Goal: Navigation & Orientation: Find specific page/section

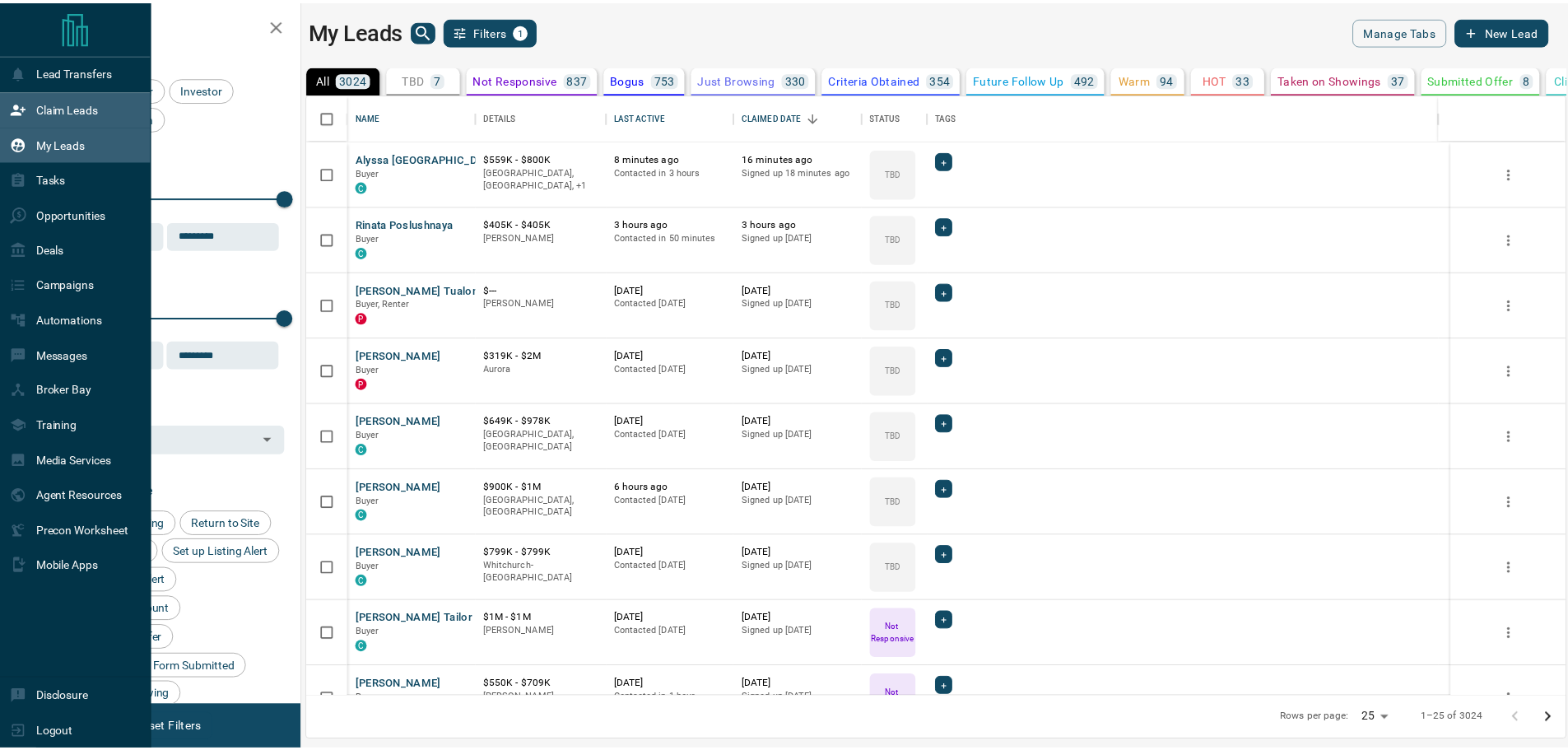
scroll to position [590, 1257]
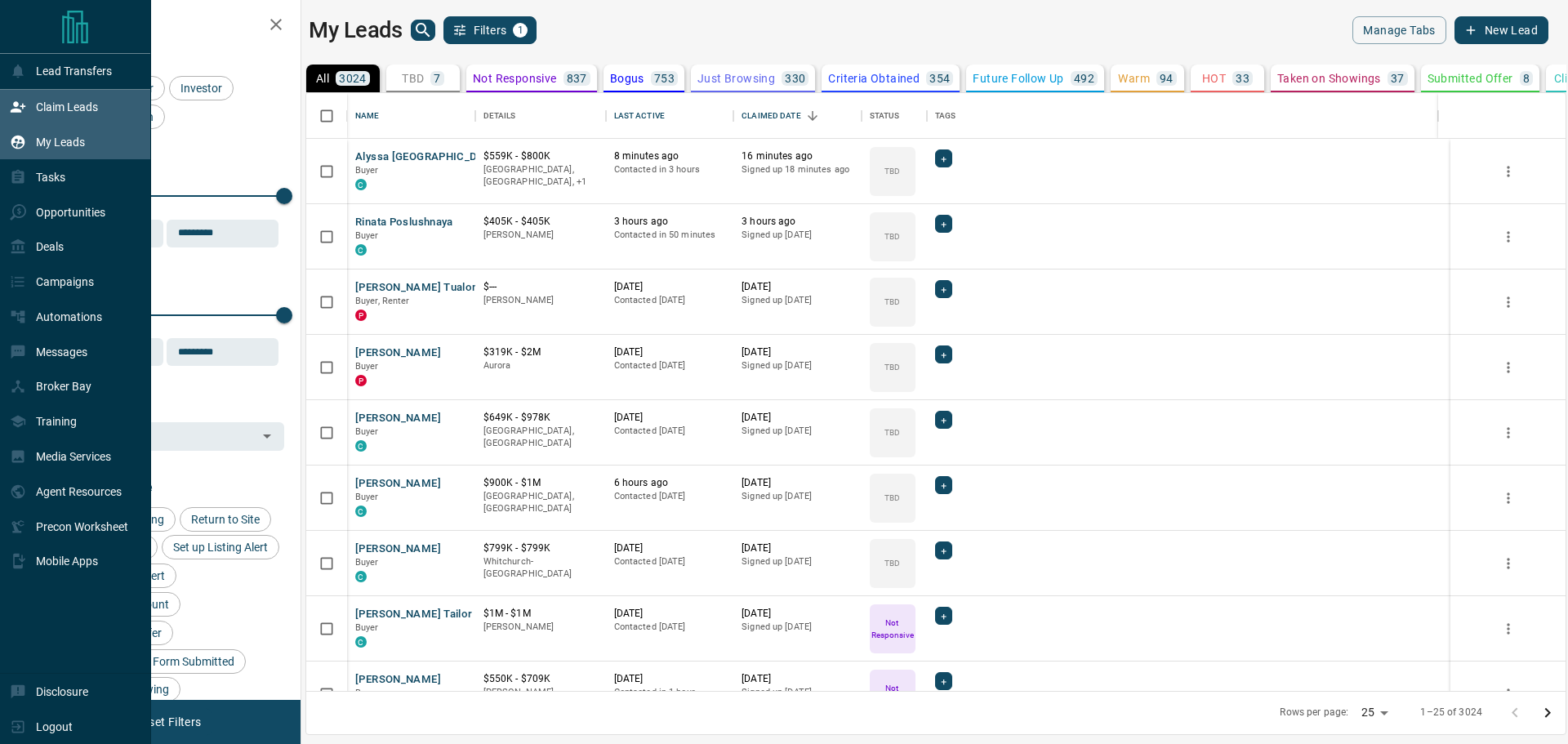
drag, startPoint x: 0, startPoint y: 0, endPoint x: 0, endPoint y: 123, distance: 123.0
click at [0, 123] on div "Claim Leads" at bounding box center [76, 107] width 151 height 35
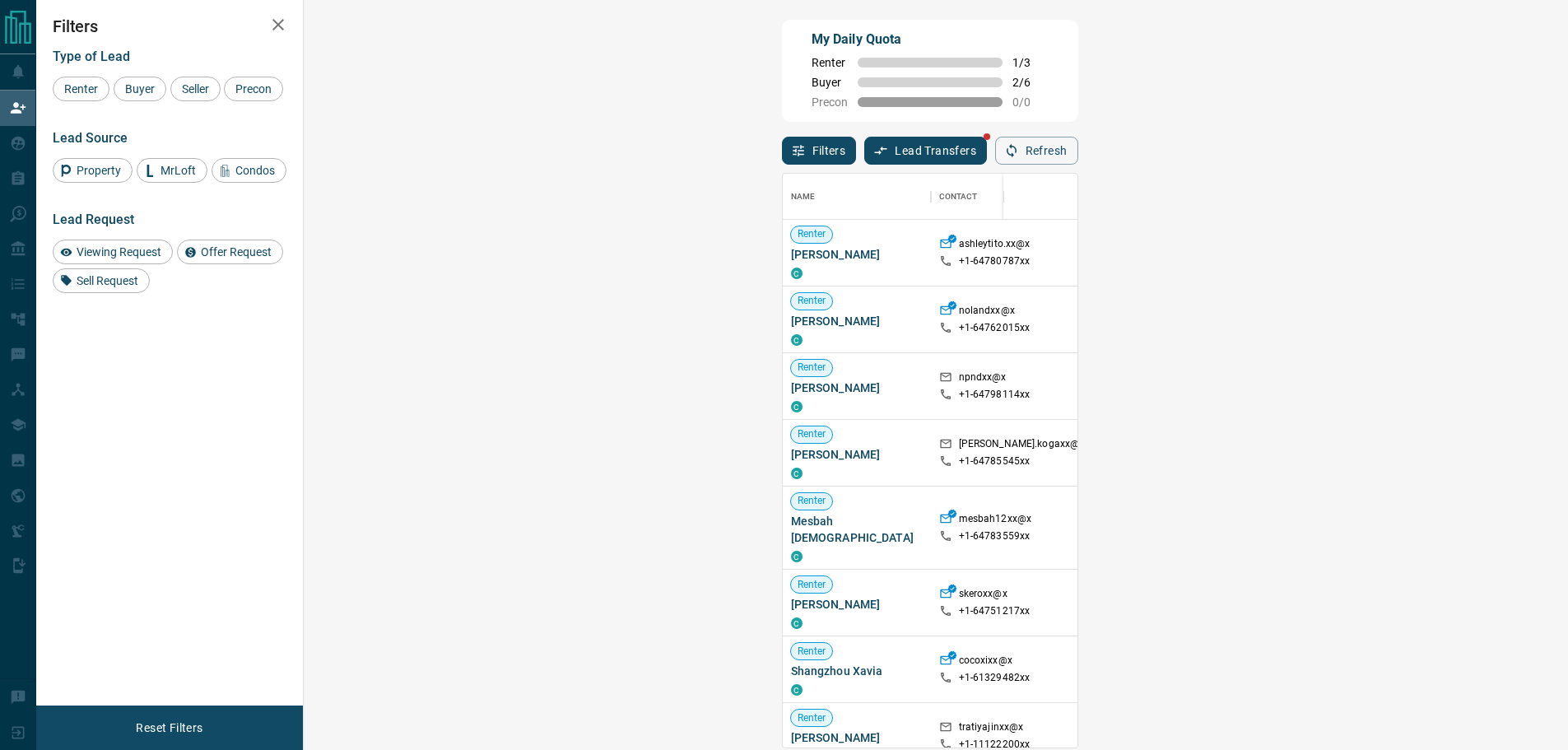
scroll to position [561, 1217]
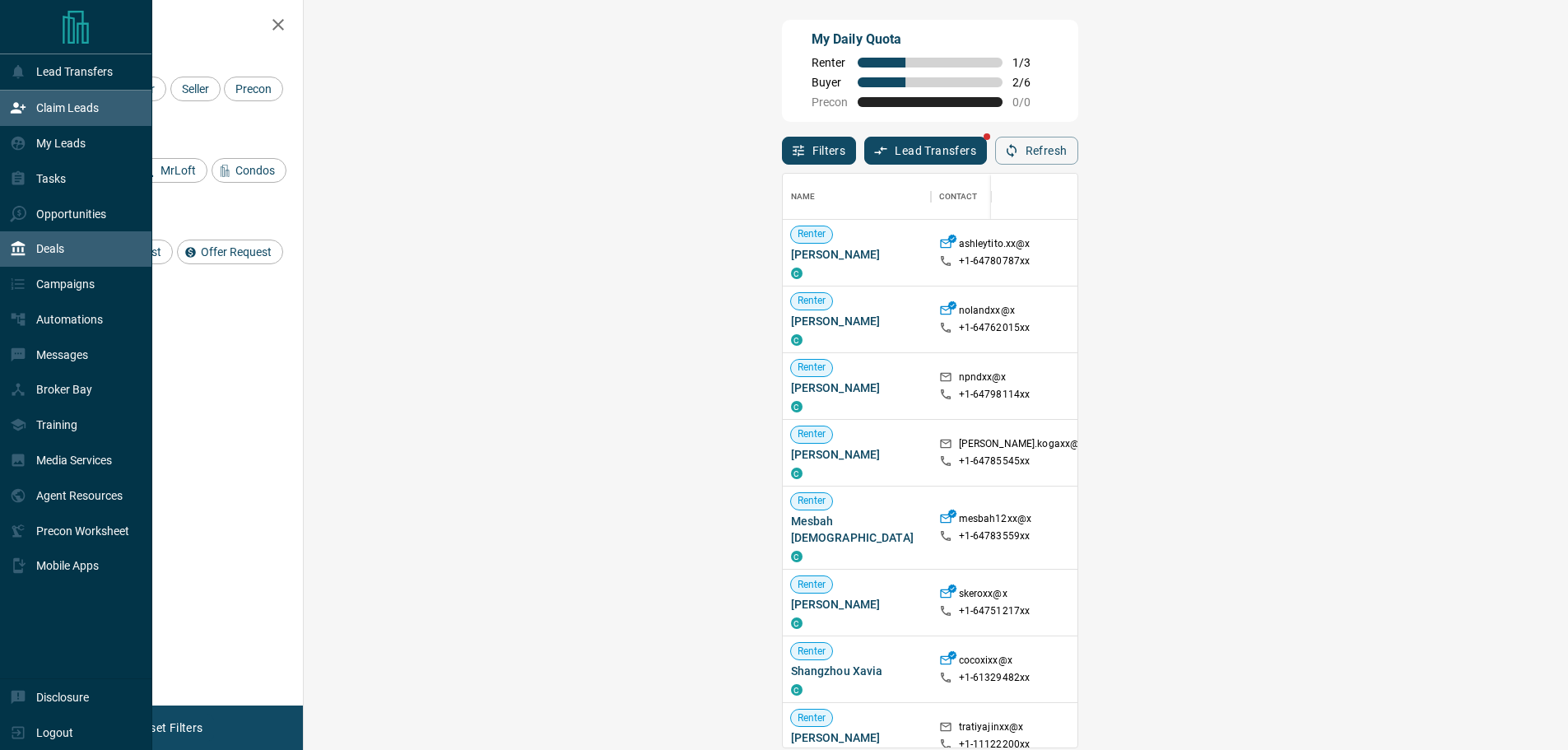
click at [78, 244] on div "Deals" at bounding box center [76, 248] width 152 height 35
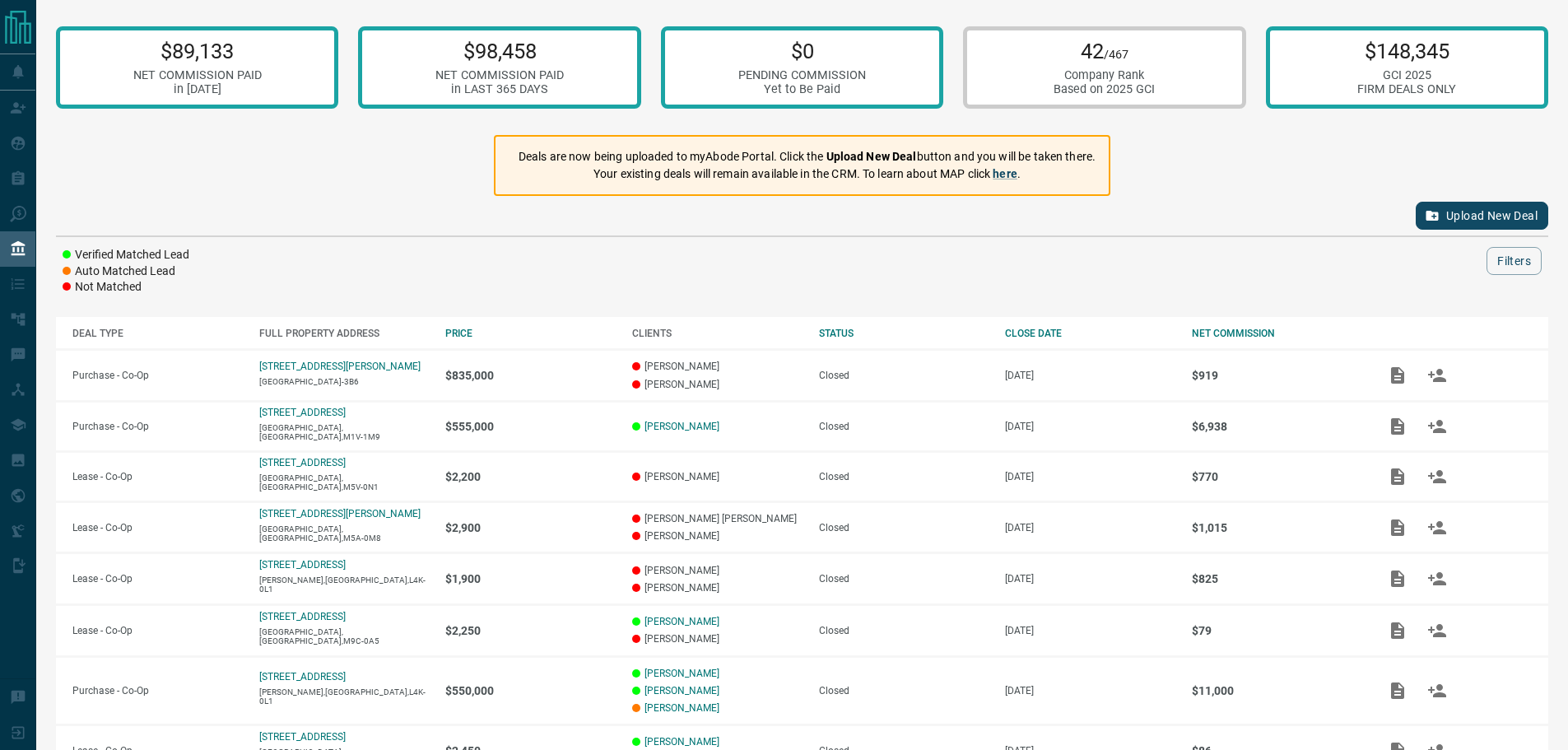
click at [1503, 219] on button "Upload New Deal" at bounding box center [1482, 215] width 132 height 28
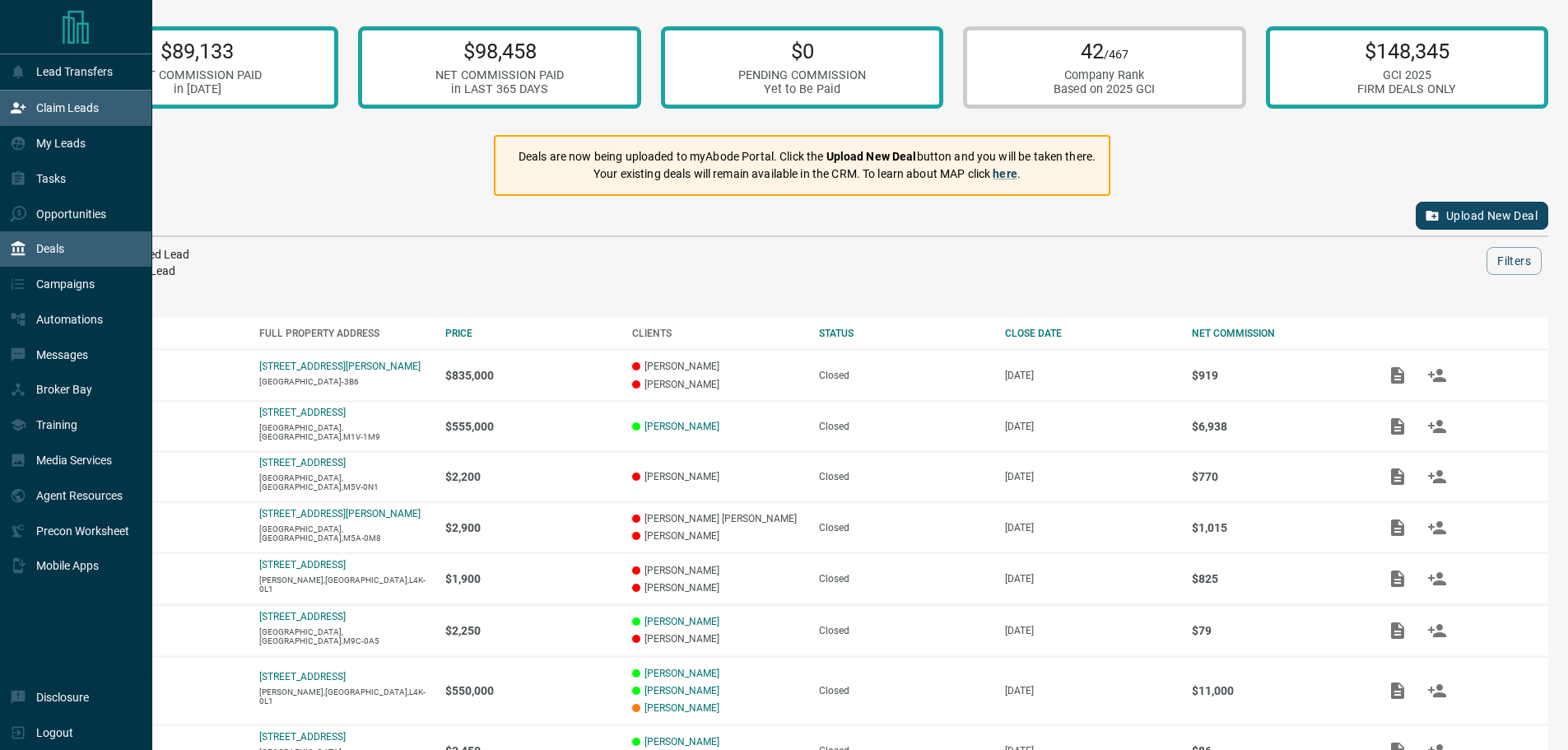
click at [10, 108] on icon at bounding box center [18, 108] width 16 height 16
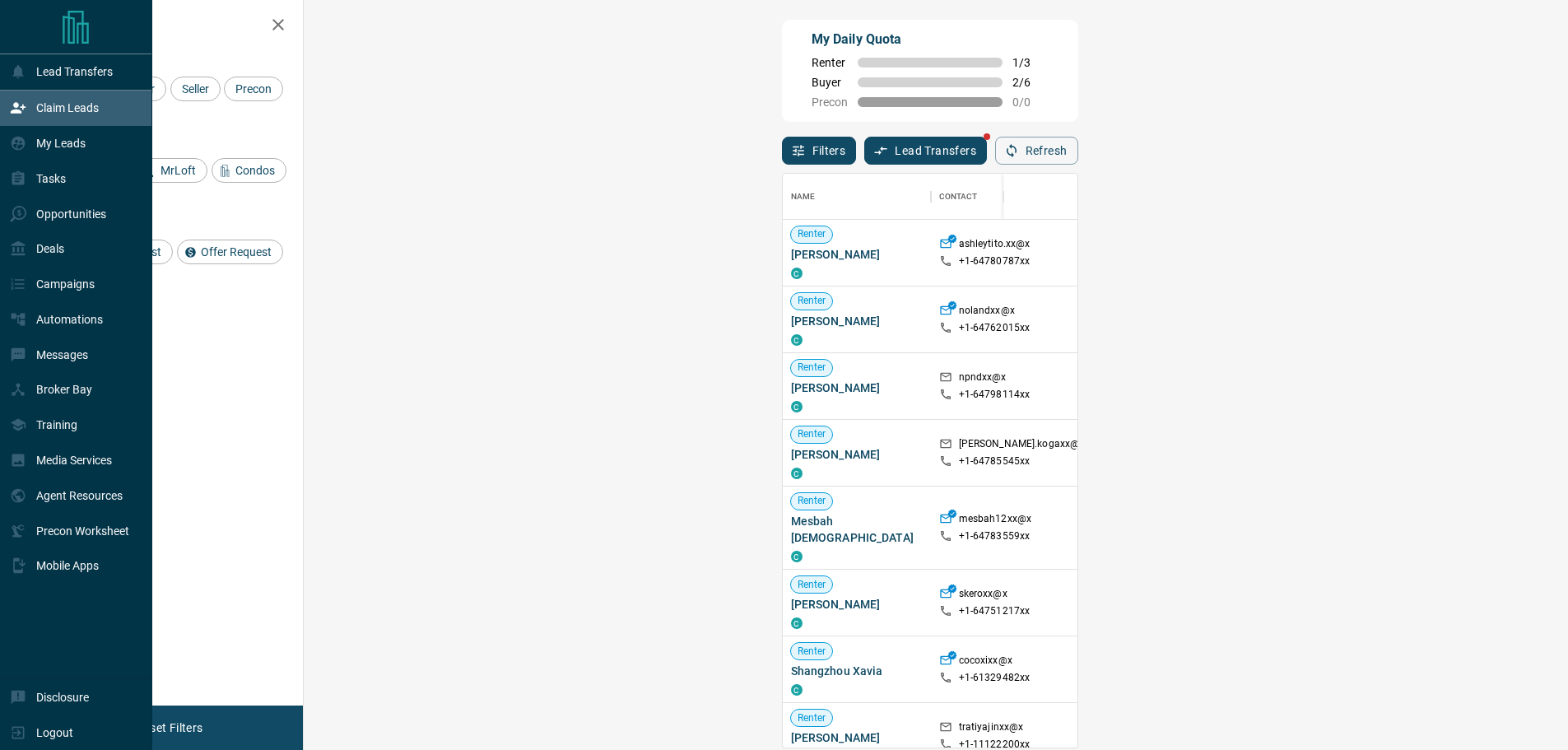
scroll to position [561, 1217]
click at [101, 245] on div "Deals" at bounding box center [76, 248] width 152 height 35
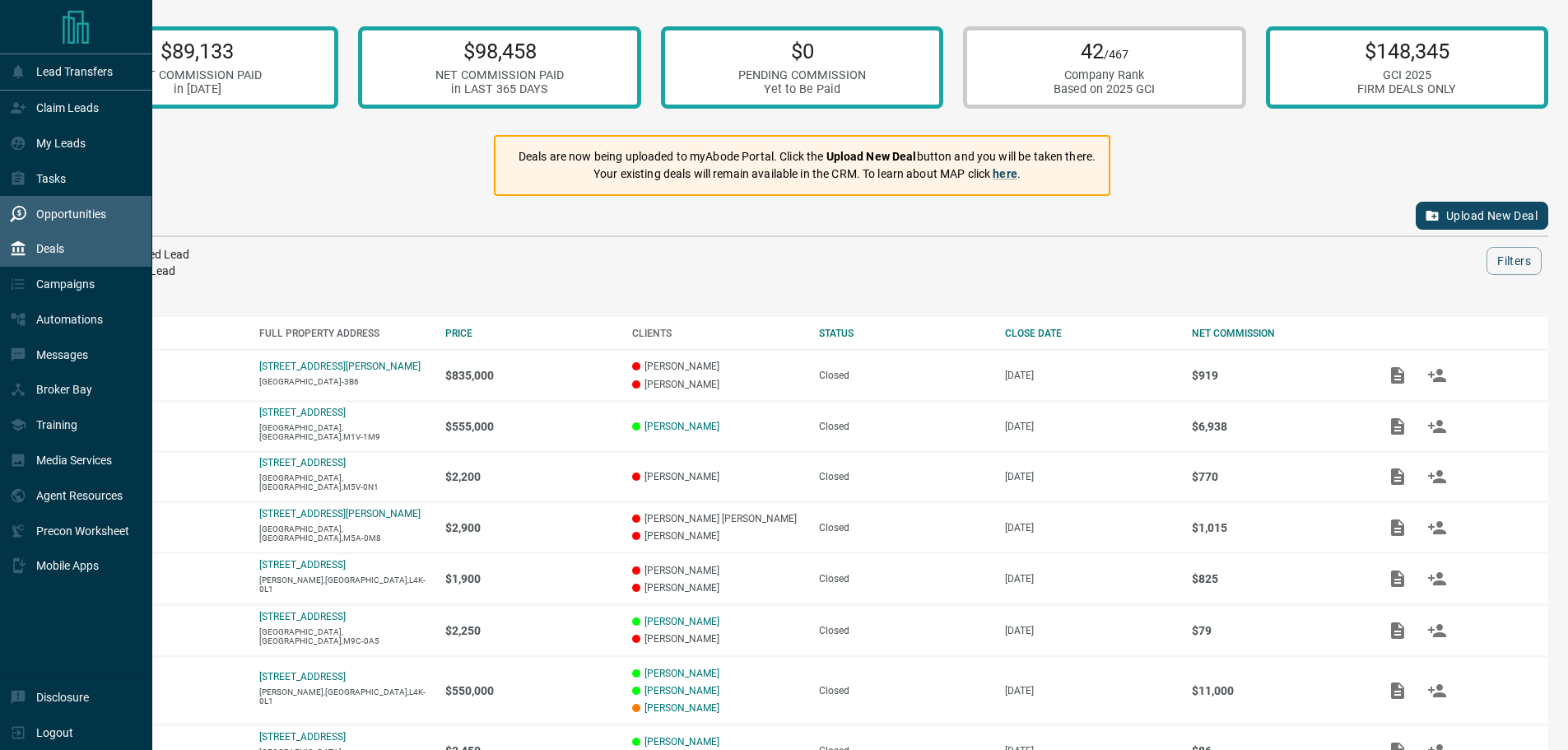
click at [96, 212] on p "Opportunities" at bounding box center [71, 214] width 70 height 14
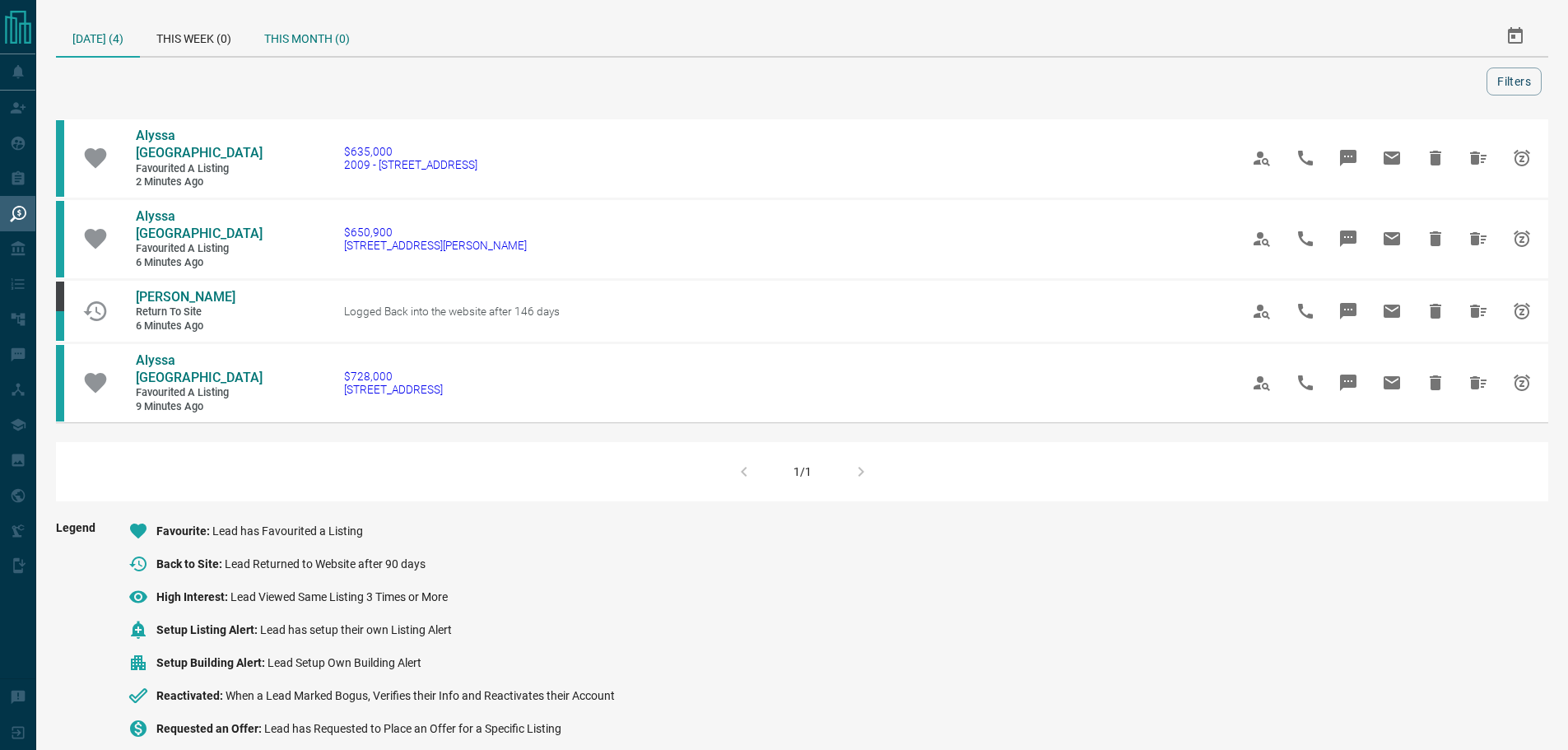
click at [300, 24] on div "This Month (0)" at bounding box center [307, 36] width 119 height 40
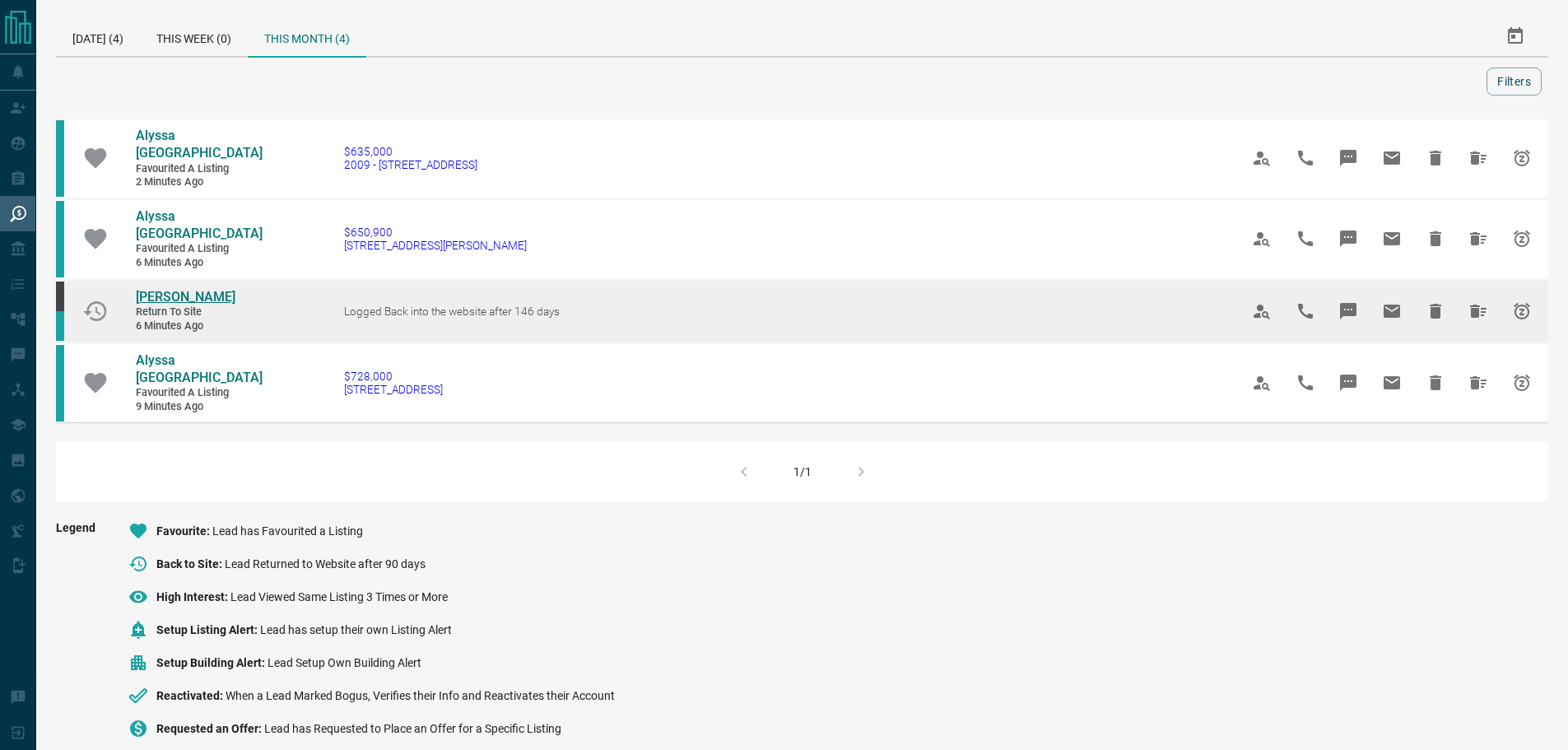
drag, startPoint x: 194, startPoint y: 285, endPoint x: 188, endPoint y: 295, distance: 11.7
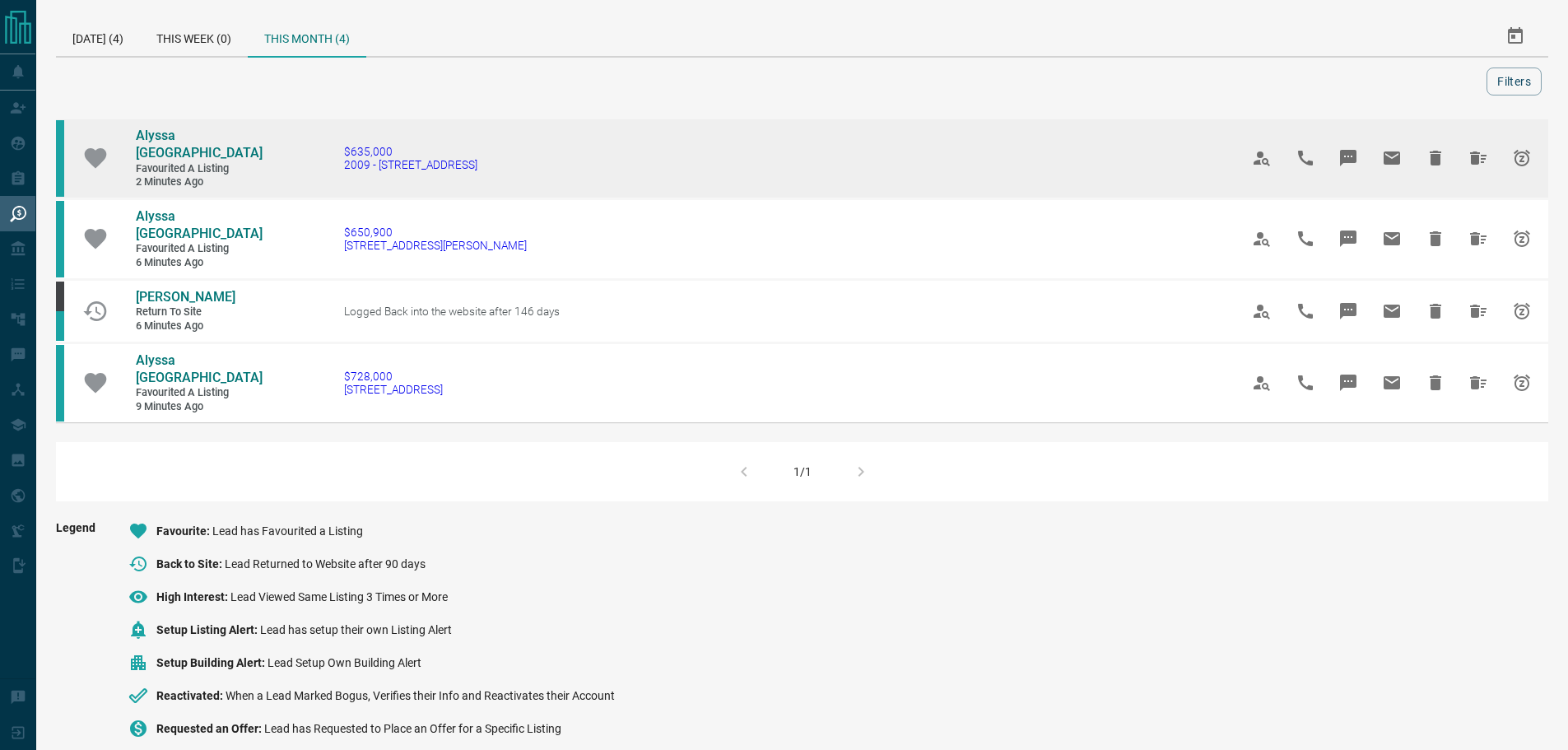
click at [1470, 162] on icon "Hide All from Alyssa Lexington" at bounding box center [1478, 158] width 16 height 14
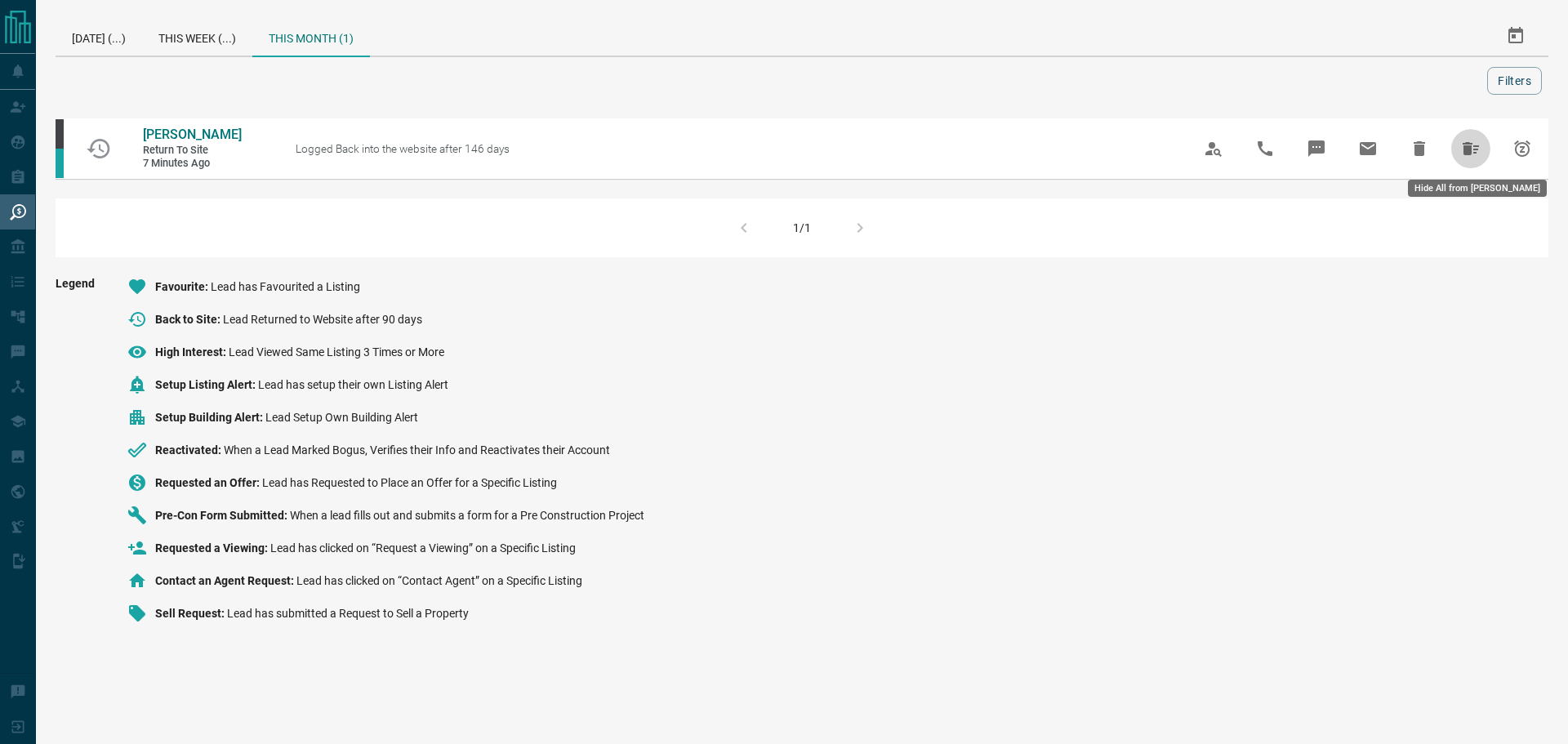
drag, startPoint x: 1474, startPoint y: 146, endPoint x: 1466, endPoint y: 150, distance: 8.9
click at [1474, 147] on icon "Hide All from Priyesha Patel" at bounding box center [1471, 148] width 16 height 13
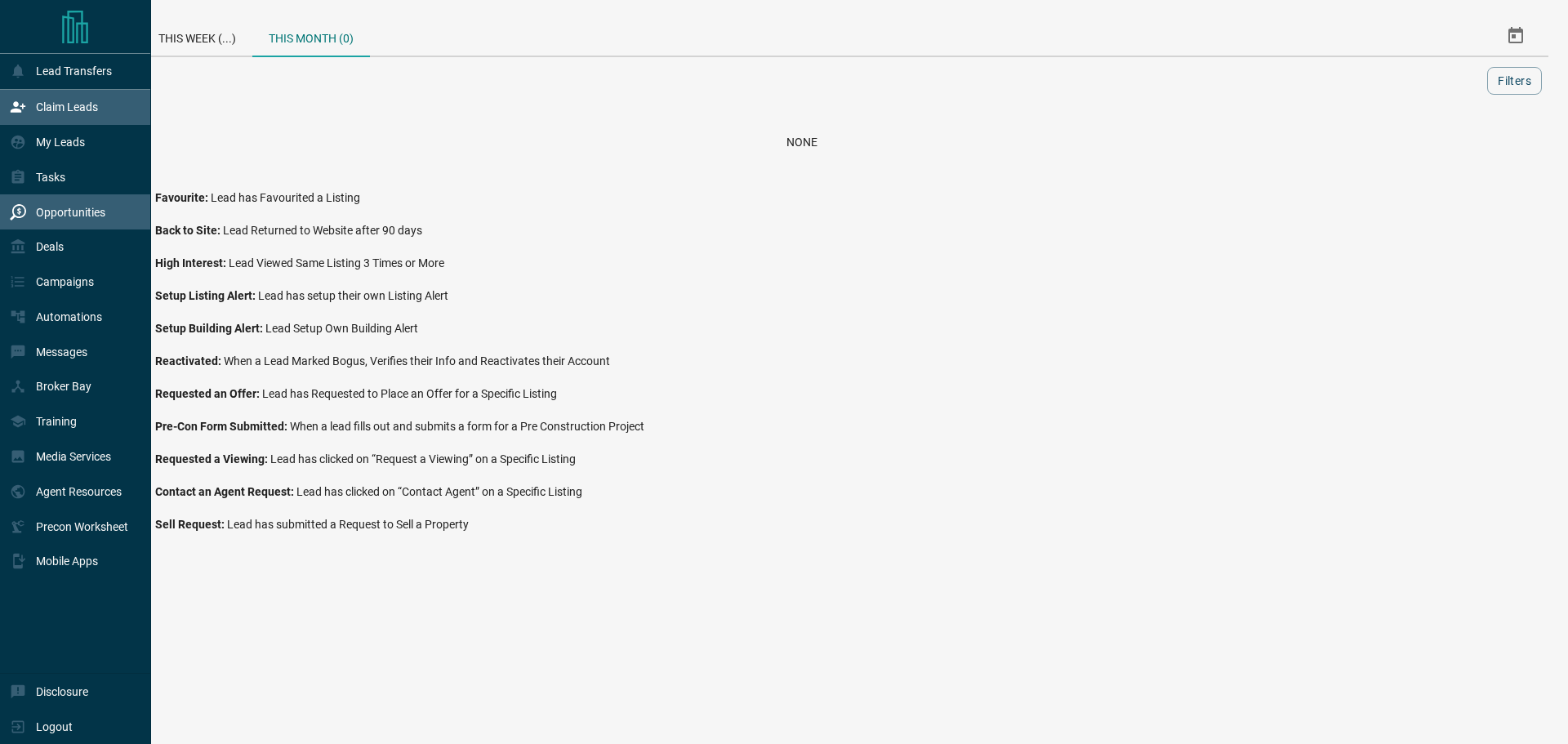
click at [26, 115] on div "Claim Leads" at bounding box center [54, 107] width 88 height 27
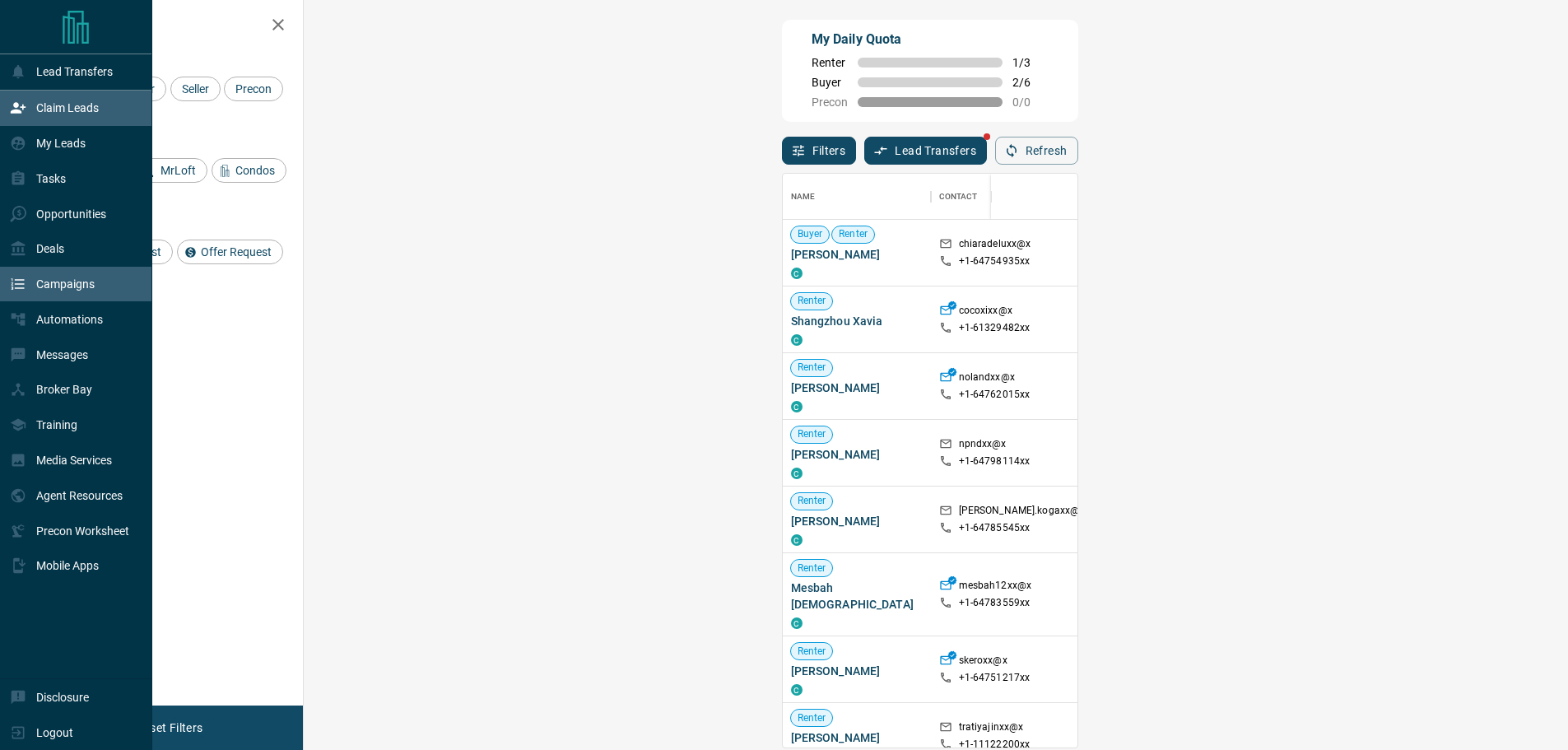
scroll to position [561, 1217]
